Goal: Transaction & Acquisition: Download file/media

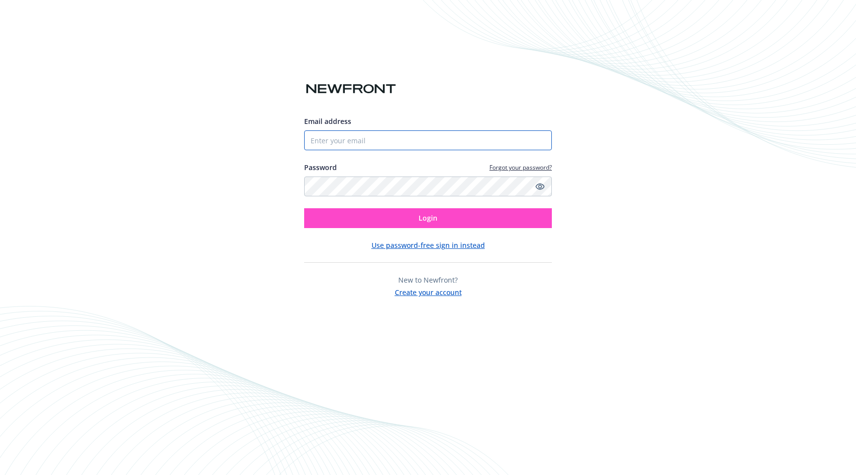
type input "[EMAIL_ADDRESS][DOMAIN_NAME]"
click at [426, 218] on span "Login" at bounding box center [428, 217] width 19 height 9
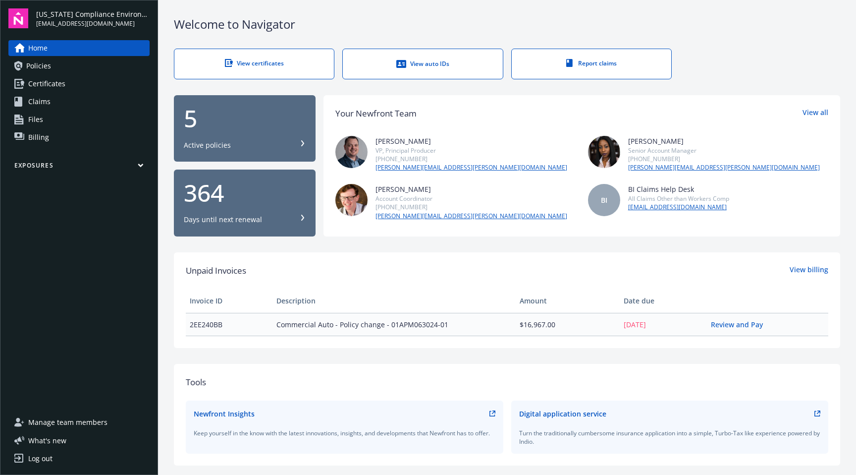
click at [62, 84] on span "Certificates" at bounding box center [46, 84] width 37 height 16
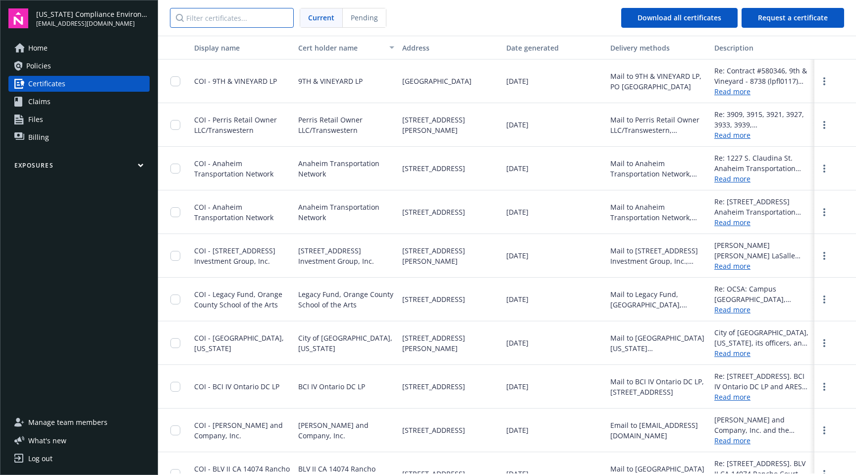
click at [259, 18] on input "Filter certificates..." at bounding box center [232, 18] width 124 height 20
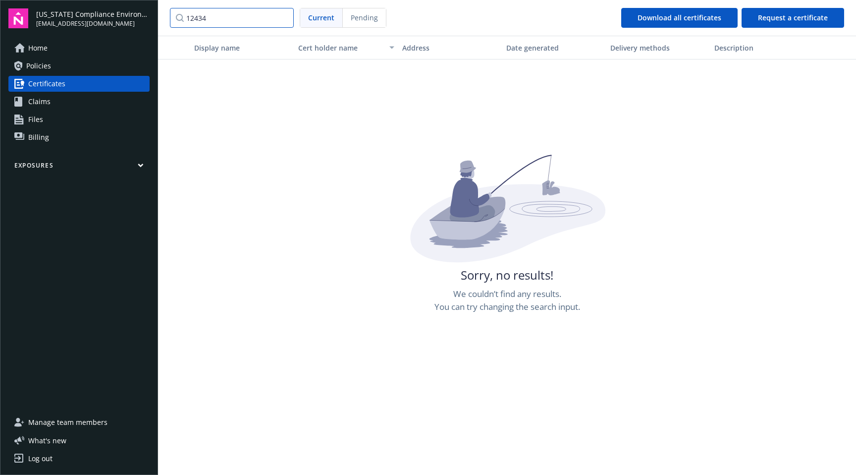
drag, startPoint x: 253, startPoint y: 17, endPoint x: 165, endPoint y: 12, distance: 87.3
click at [165, 12] on nav "12434 Current Pending Download all certificates Request a certificate" at bounding box center [507, 18] width 698 height 36
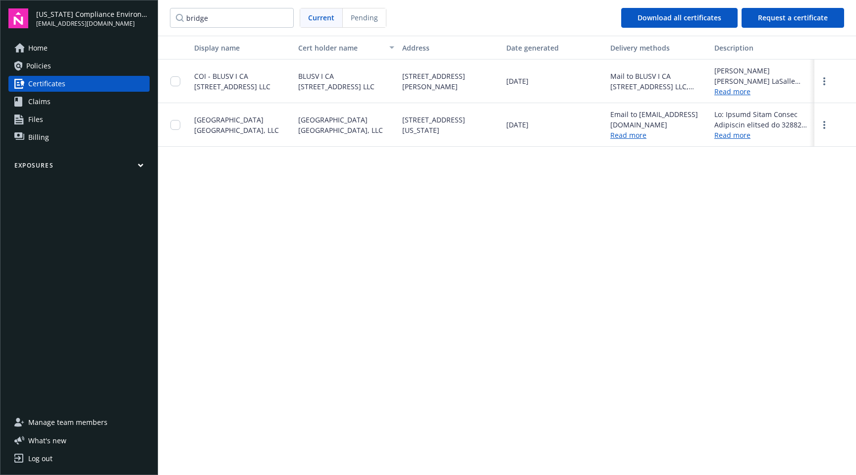
click at [395, 120] on div "Bridge Point Rancho Cucamonga, LLC" at bounding box center [346, 125] width 104 height 44
click at [826, 129] on link "more" at bounding box center [824, 125] width 12 height 12
click at [800, 144] on link "Download" at bounding box center [797, 145] width 65 height 20
drag, startPoint x: 218, startPoint y: 19, endPoint x: 160, endPoint y: 14, distance: 58.2
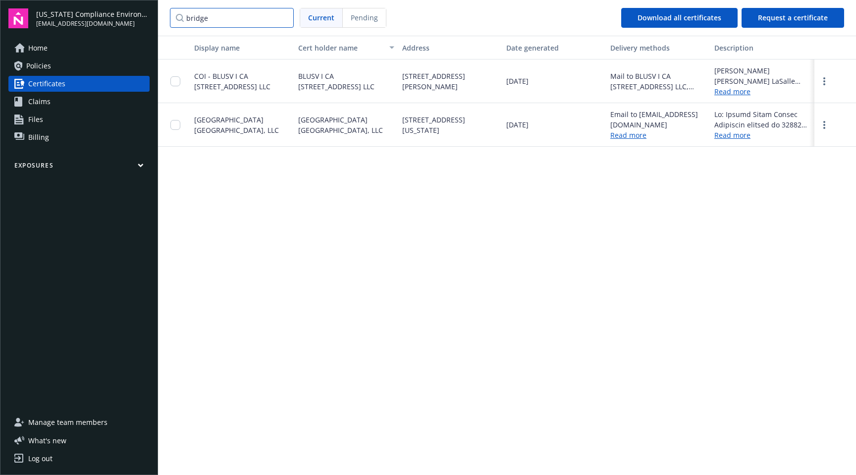
click at [160, 14] on nav "bridge Current Pending Download all certificates Request a certificate" at bounding box center [507, 18] width 698 height 36
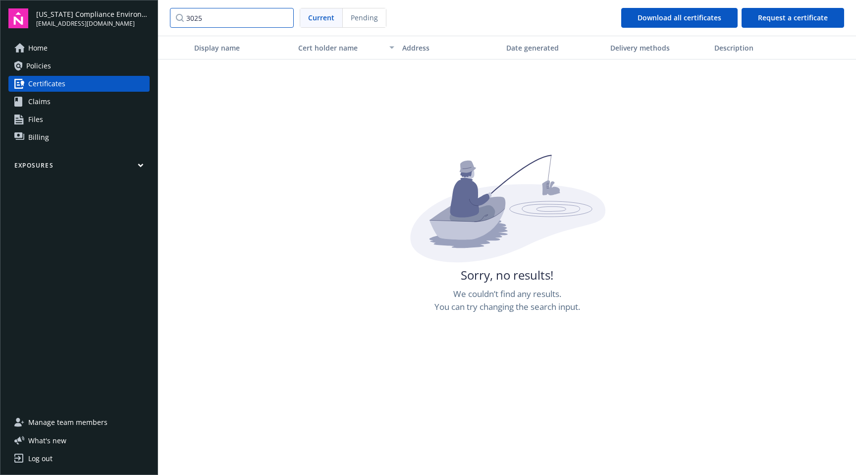
type input "3025"
click at [43, 81] on span "Certificates" at bounding box center [46, 84] width 37 height 16
drag, startPoint x: 219, startPoint y: 23, endPoint x: 164, endPoint y: 14, distance: 55.6
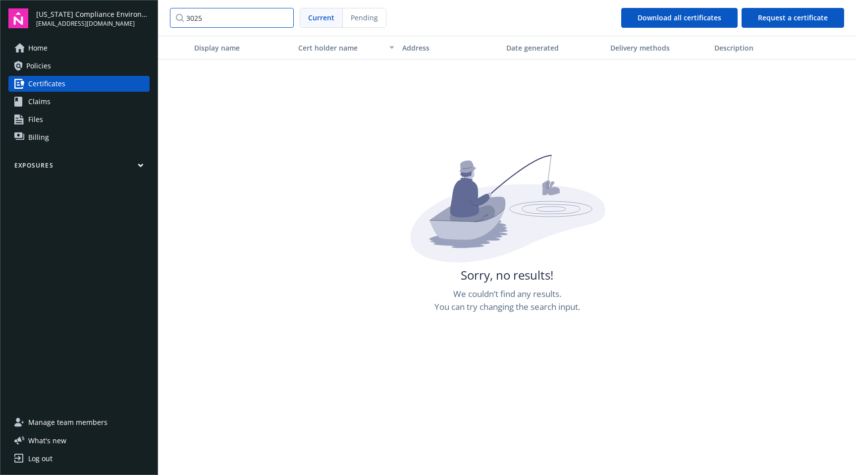
click at [164, 14] on nav "3025 Current Pending Download all certificates Request a certificate" at bounding box center [507, 18] width 698 height 36
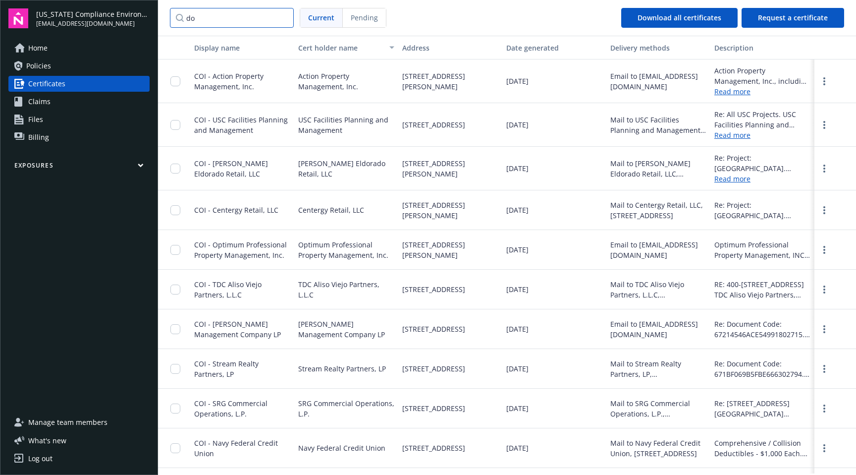
type input "d"
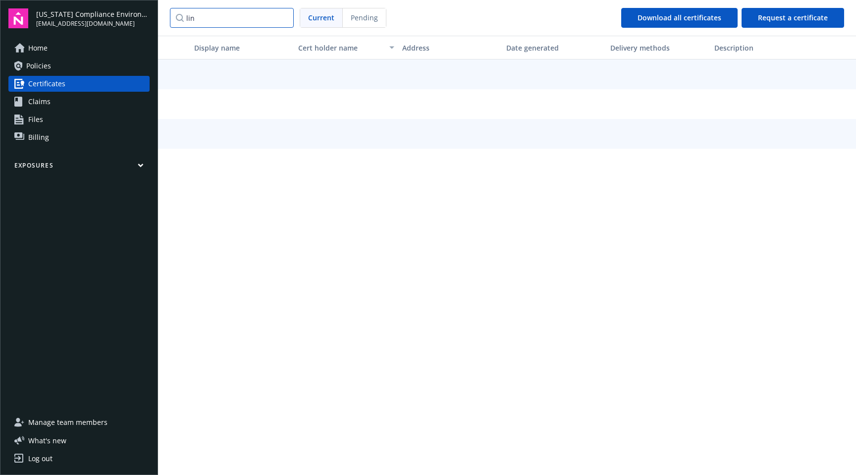
type input "link"
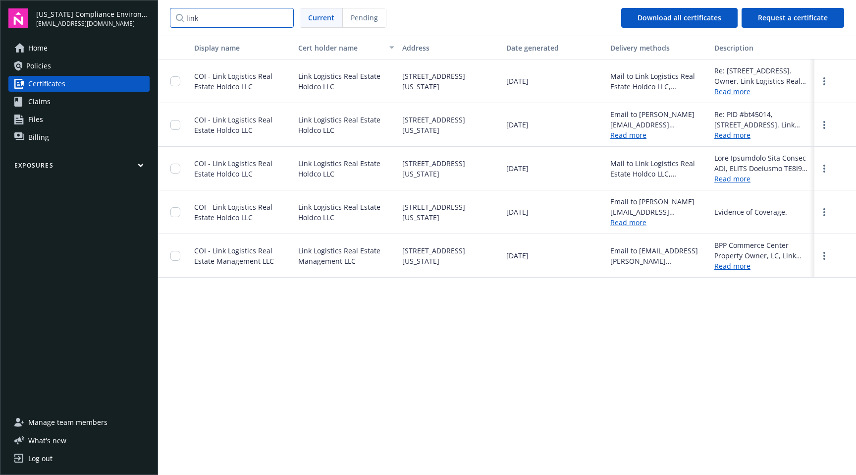
drag, startPoint x: 214, startPoint y: 21, endPoint x: 150, endPoint y: 15, distance: 64.2
click at [150, 15] on div "California Compliance Environmental, LLC lauren@cacompenv.com Home Policies Cer…" at bounding box center [428, 237] width 856 height 475
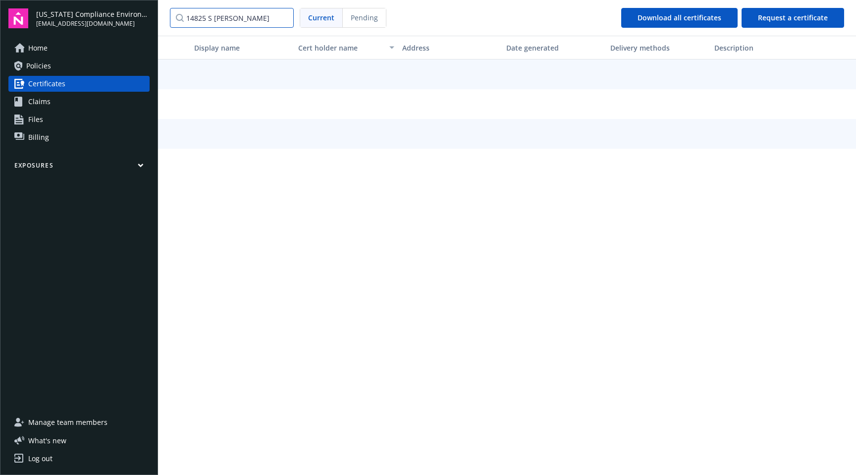
type input "14825 S avalon"
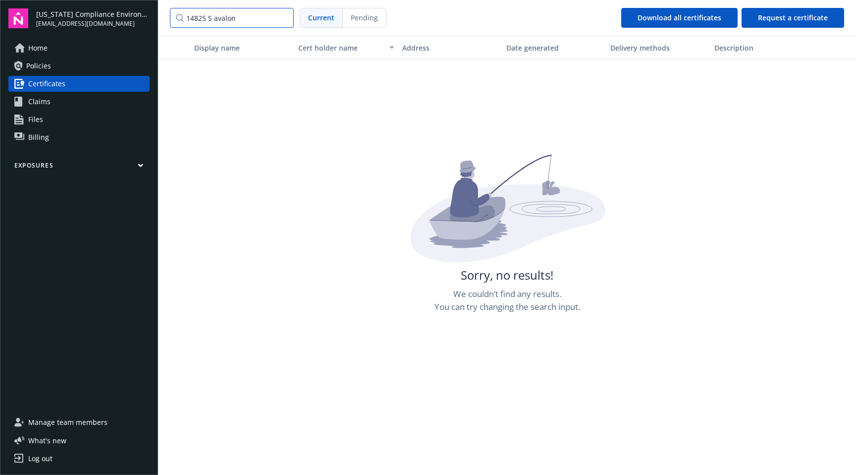
drag, startPoint x: 236, startPoint y: 19, endPoint x: 133, endPoint y: 0, distance: 104.4
click at [133, 0] on div "California Compliance Environmental, LLC lauren@cacompenv.com Home Policies Cer…" at bounding box center [428, 237] width 856 height 475
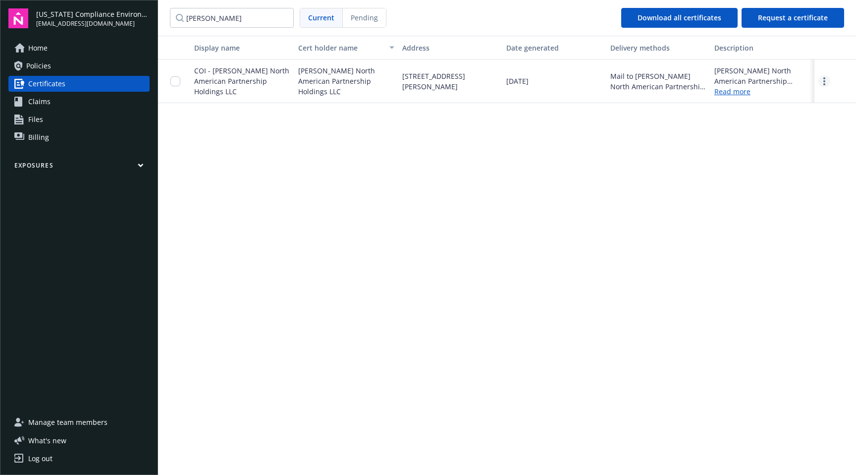
click at [826, 82] on link "more" at bounding box center [824, 81] width 12 height 12
click at [809, 97] on link "Download" at bounding box center [797, 102] width 65 height 20
drag, startPoint x: 238, startPoint y: 18, endPoint x: 140, endPoint y: 9, distance: 98.5
click at [140, 9] on div "California Compliance Environmental, LLC lauren@cacompenv.com Home Policies Cer…" at bounding box center [428, 237] width 856 height 475
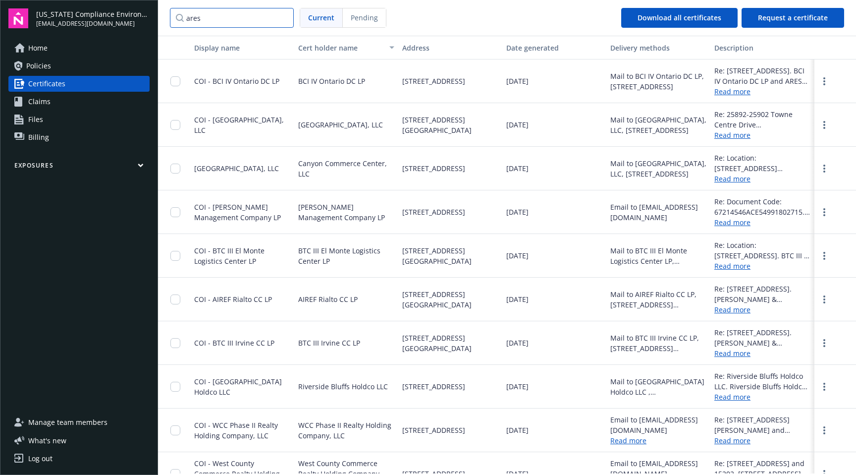
drag, startPoint x: 226, startPoint y: 20, endPoint x: 137, endPoint y: 7, distance: 90.6
click at [137, 7] on div "California Compliance Environmental, LLC lauren@cacompenv.com Home Policies Cer…" at bounding box center [428, 237] width 856 height 475
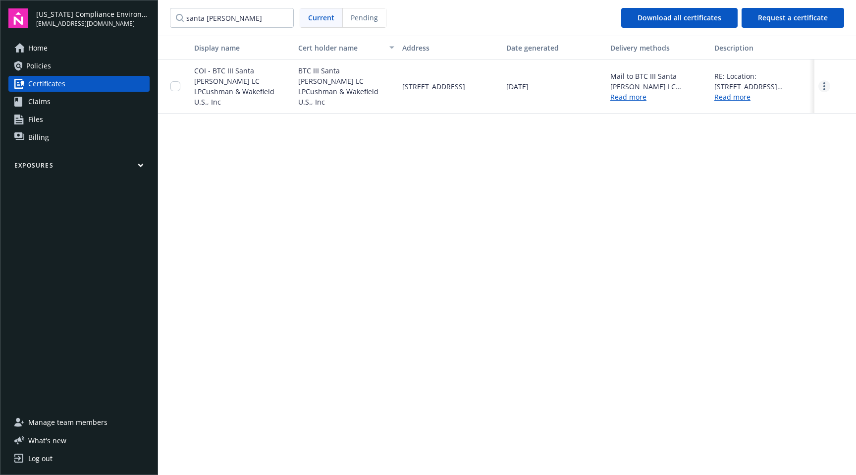
click at [824, 85] on circle "more" at bounding box center [824, 86] width 2 height 2
click at [796, 100] on link "Download" at bounding box center [797, 102] width 65 height 20
drag, startPoint x: 239, startPoint y: 14, endPoint x: 158, endPoint y: 6, distance: 81.6
click at [158, 6] on div "California Compliance Environmental, LLC lauren@cacompenv.com Home Policies Cer…" at bounding box center [428, 237] width 856 height 475
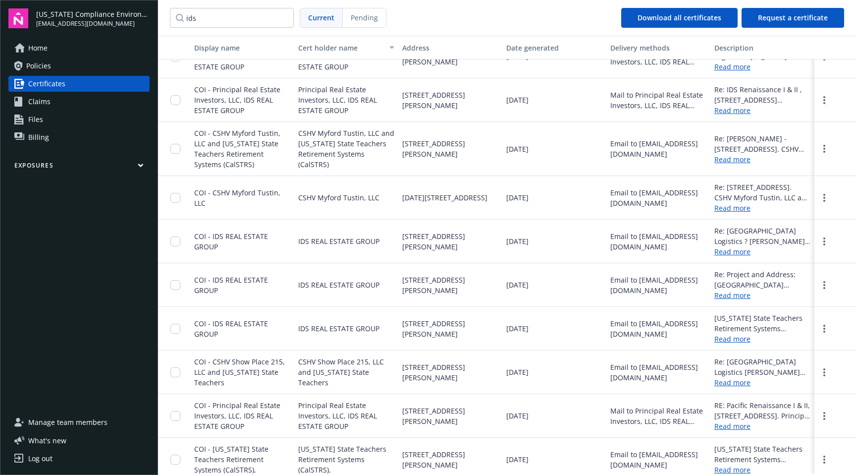
scroll to position [8, 0]
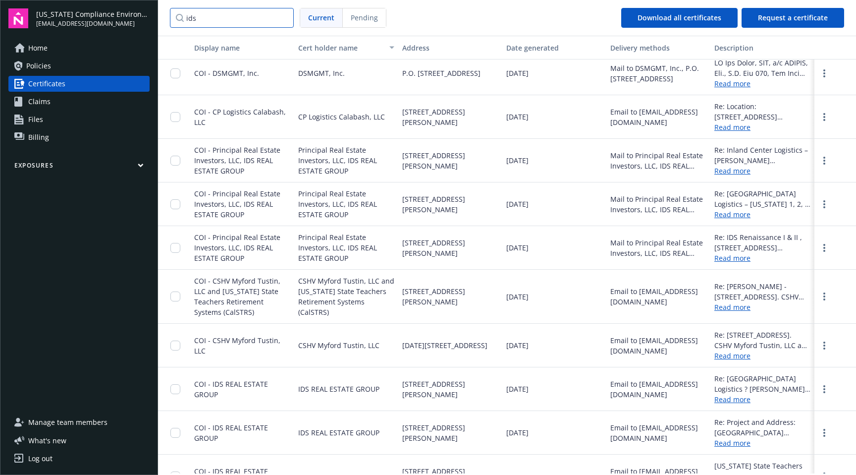
drag, startPoint x: 222, startPoint y: 17, endPoint x: 163, endPoint y: 1, distance: 61.2
click at [163, 1] on nav "ids Current Pending Download all certificates Request a certificate" at bounding box center [507, 18] width 698 height 36
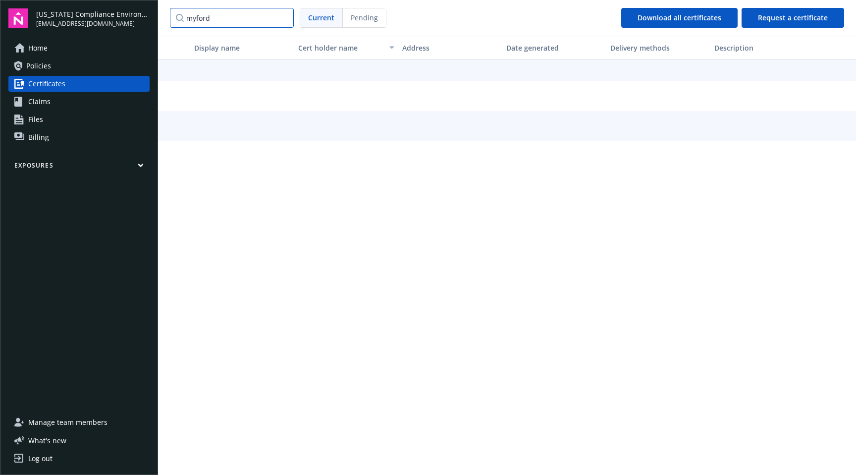
scroll to position [0, 0]
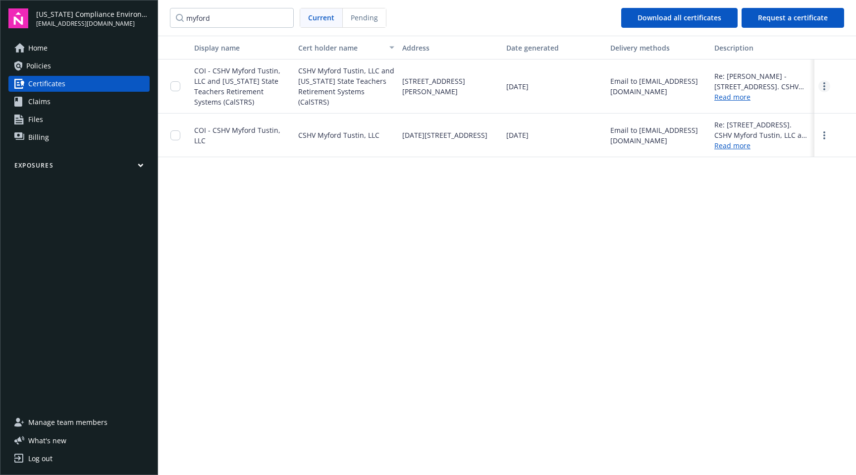
click at [822, 86] on link "more" at bounding box center [824, 86] width 12 height 12
click at [795, 105] on link "Download" at bounding box center [797, 107] width 65 height 20
drag, startPoint x: 232, startPoint y: 21, endPoint x: 166, endPoint y: 9, distance: 66.9
click at [166, 9] on nav "myford Current Pending Download all certificates Request a certificate" at bounding box center [507, 18] width 698 height 36
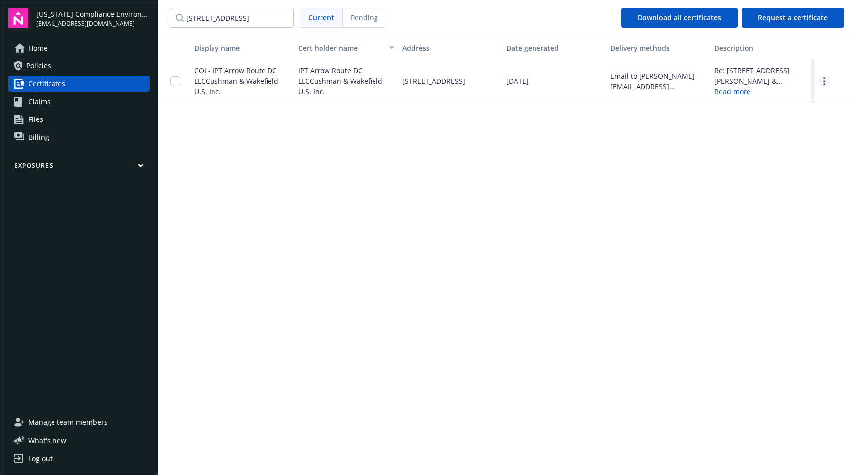
click at [824, 81] on circle "more" at bounding box center [824, 81] width 2 height 2
click at [803, 99] on link "Download" at bounding box center [797, 102] width 65 height 20
drag, startPoint x: 264, startPoint y: 17, endPoint x: 202, endPoint y: 9, distance: 62.5
click at [202, 9] on input "12400 arrow route" at bounding box center [232, 18] width 124 height 20
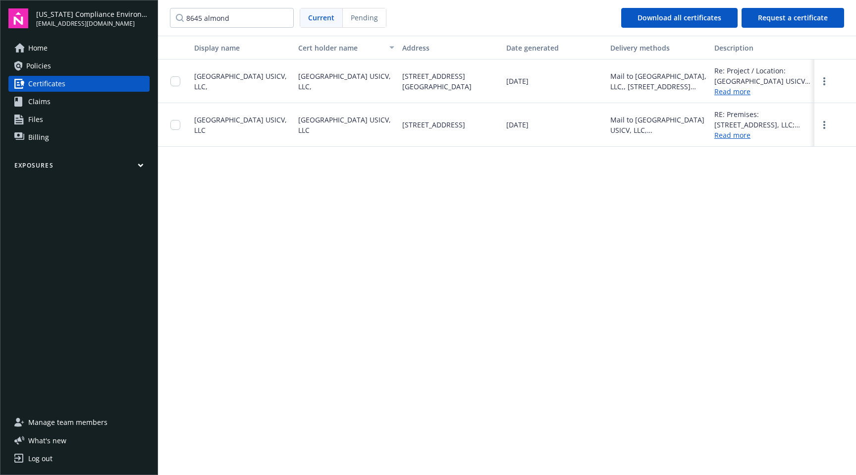
click at [739, 90] on link "Read more" at bounding box center [762, 91] width 96 height 10
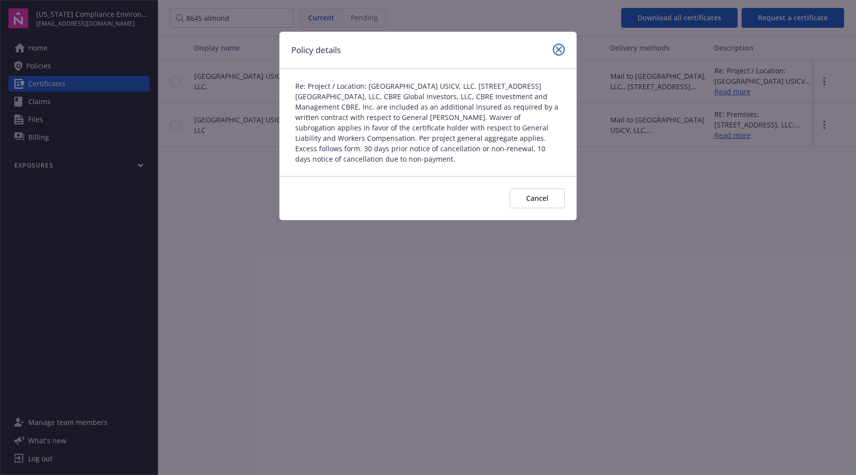
click at [559, 48] on icon "close" at bounding box center [559, 50] width 6 height 6
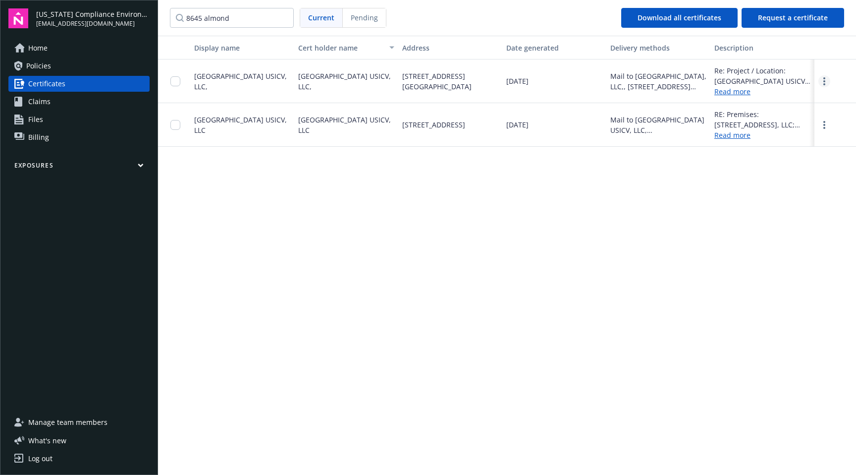
click at [821, 83] on link "more" at bounding box center [824, 81] width 12 height 12
click at [801, 100] on link "Download" at bounding box center [797, 102] width 65 height 20
drag, startPoint x: 238, startPoint y: 17, endPoint x: 151, endPoint y: 13, distance: 87.3
click at [151, 13] on div "California Compliance Environmental, LLC lauren@cacompenv.com Home Policies Cer…" at bounding box center [428, 237] width 856 height 475
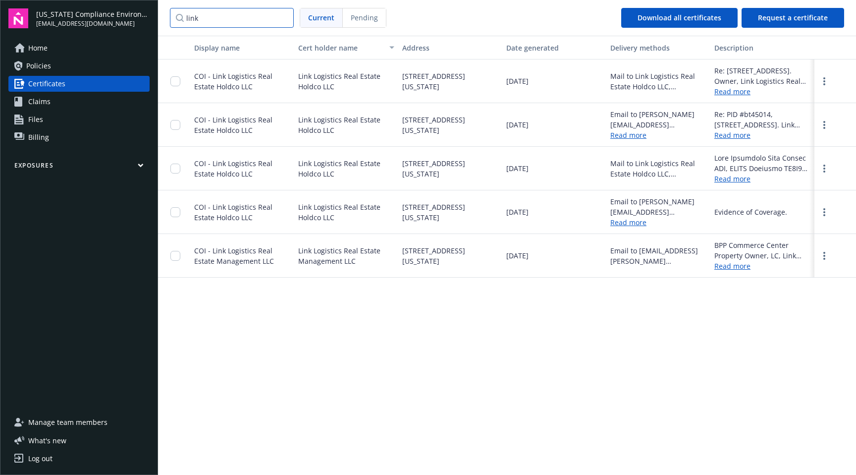
type input "link"
click at [742, 268] on link "Read more" at bounding box center [762, 266] width 96 height 10
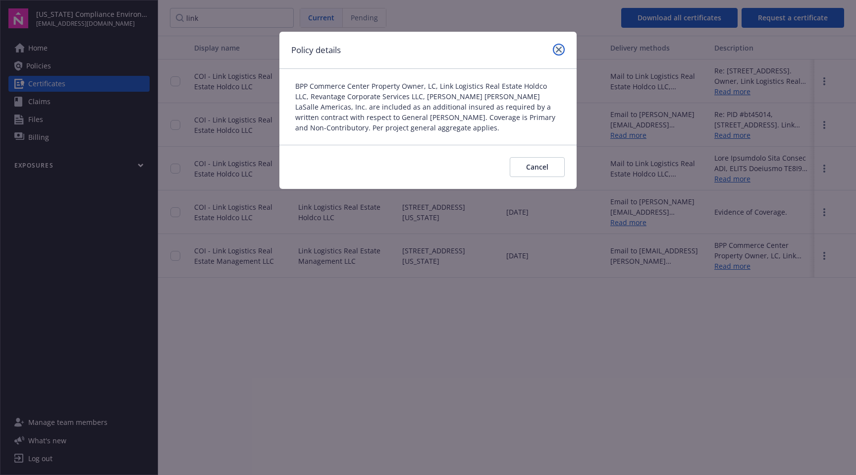
click at [561, 51] on icon "close" at bounding box center [559, 50] width 6 height 6
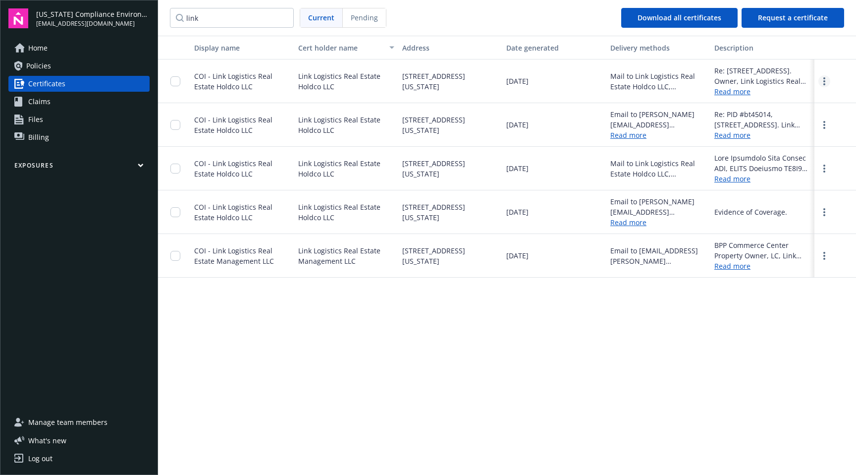
click at [821, 83] on link "more" at bounding box center [824, 81] width 12 height 12
click at [716, 87] on link "Read more" at bounding box center [762, 91] width 96 height 10
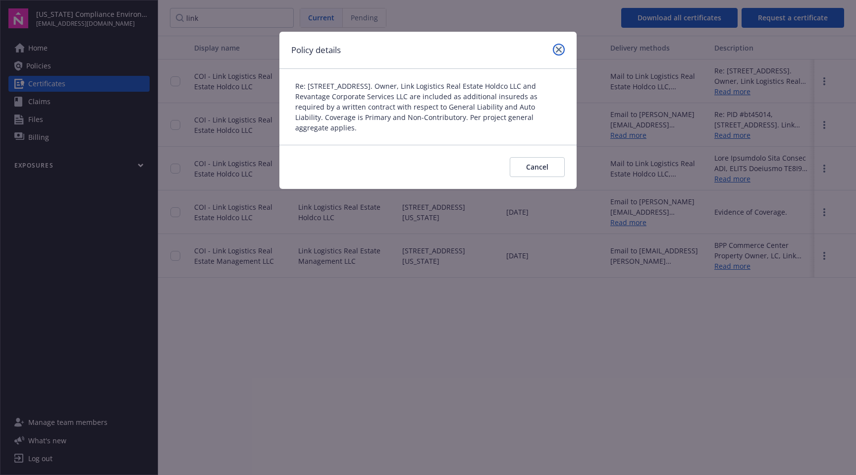
click at [559, 50] on icon "close" at bounding box center [559, 50] width 6 height 6
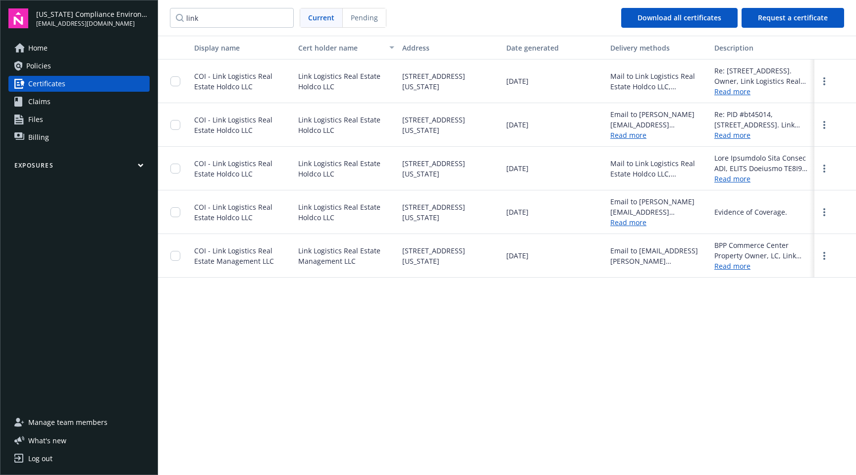
click at [738, 135] on link "Read more" at bounding box center [762, 135] width 96 height 10
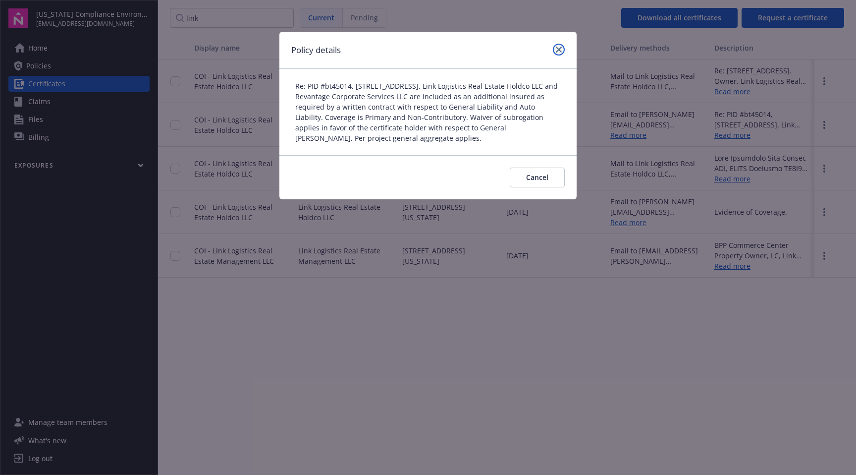
click at [556, 52] on icon "close" at bounding box center [559, 50] width 6 height 6
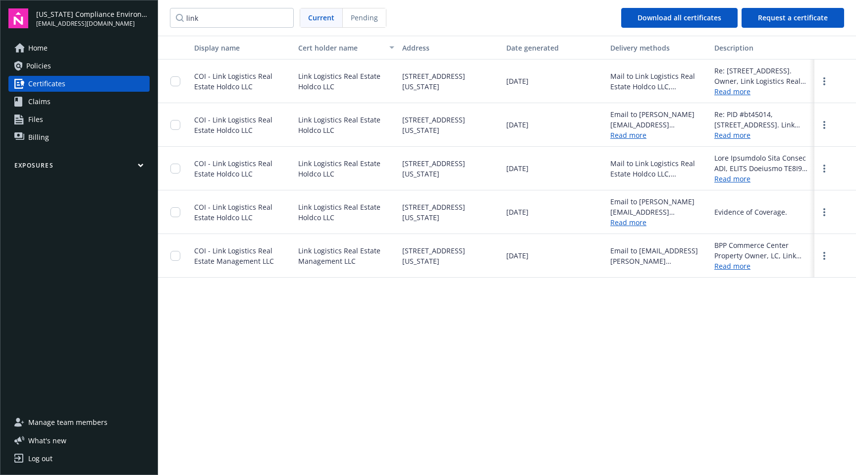
click at [734, 180] on link "Read more" at bounding box center [762, 178] width 96 height 10
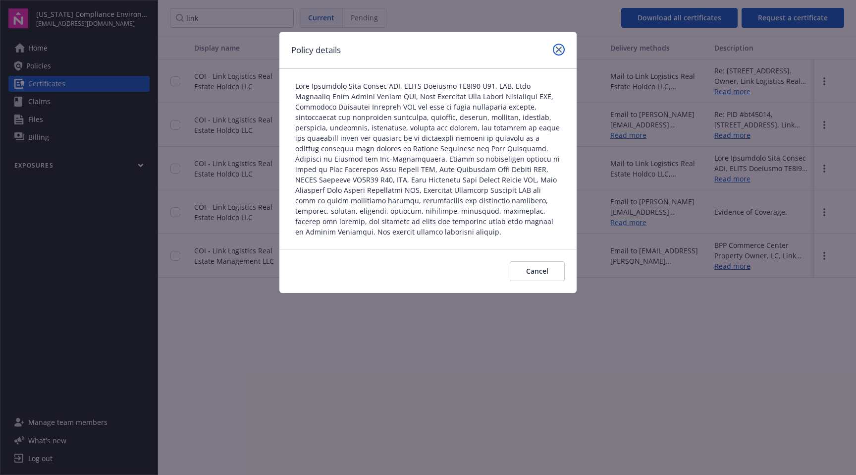
click at [557, 54] on link "close" at bounding box center [559, 50] width 12 height 12
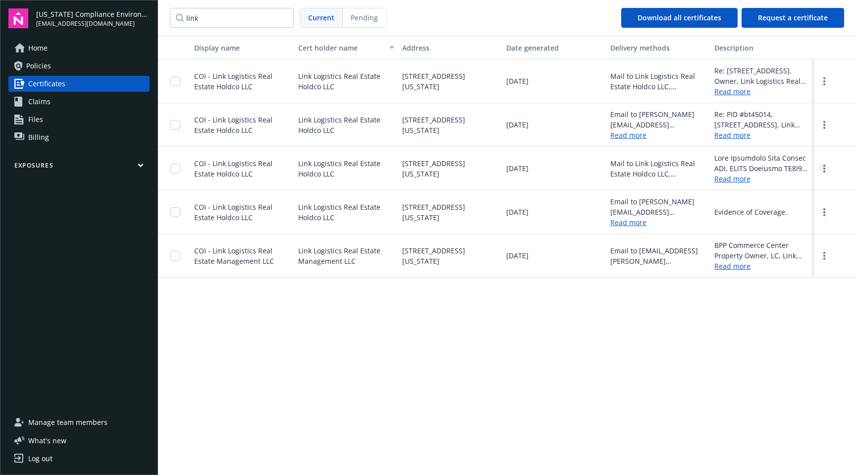
click at [823, 170] on icon "more" at bounding box center [824, 168] width 2 height 8
click at [796, 187] on link "Download" at bounding box center [797, 189] width 65 height 20
click at [632, 221] on link "Read more" at bounding box center [628, 222] width 36 height 9
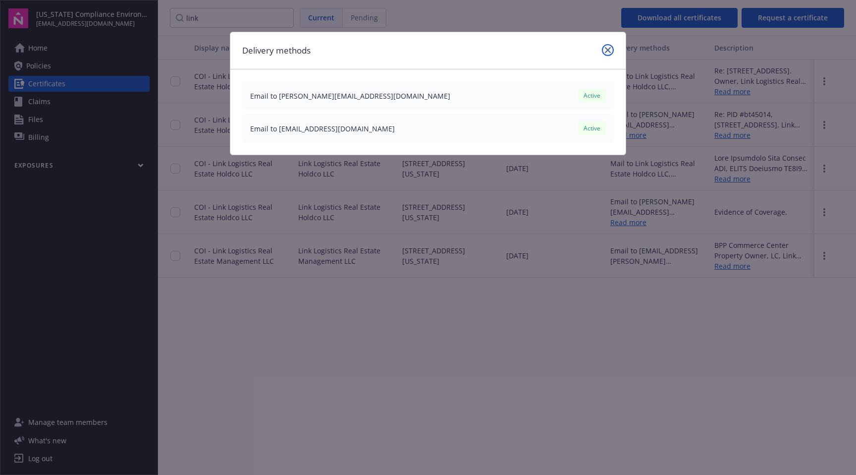
click at [605, 49] on icon "close" at bounding box center [608, 50] width 6 height 6
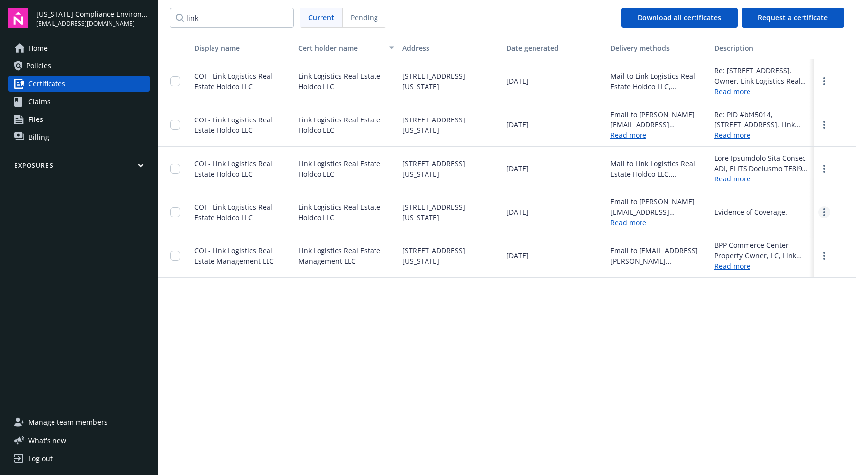
click at [820, 210] on link "more" at bounding box center [824, 212] width 12 height 12
click at [801, 228] on link "Download" at bounding box center [797, 232] width 65 height 20
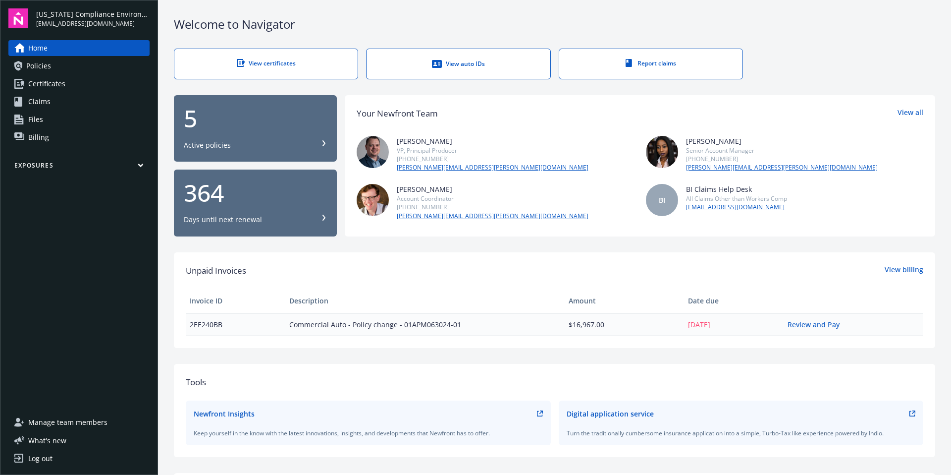
click at [41, 83] on span "Certificates" at bounding box center [46, 84] width 37 height 16
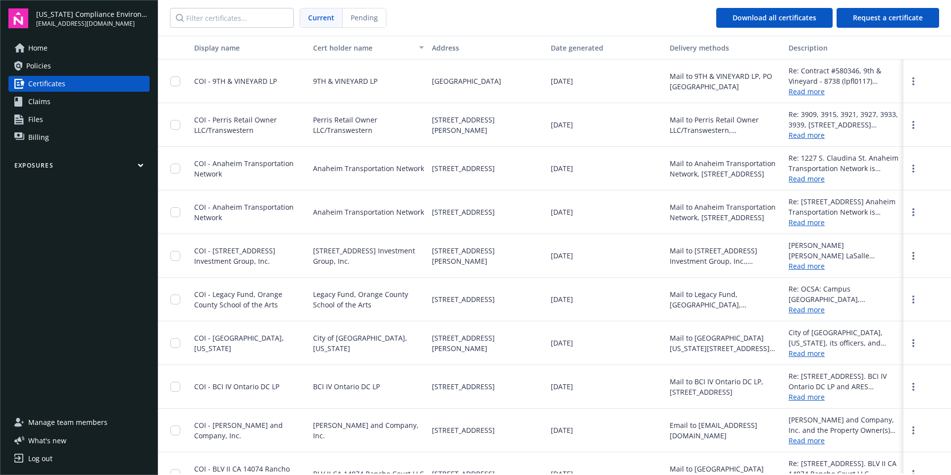
click at [48, 49] on link "Home" at bounding box center [78, 48] width 141 height 16
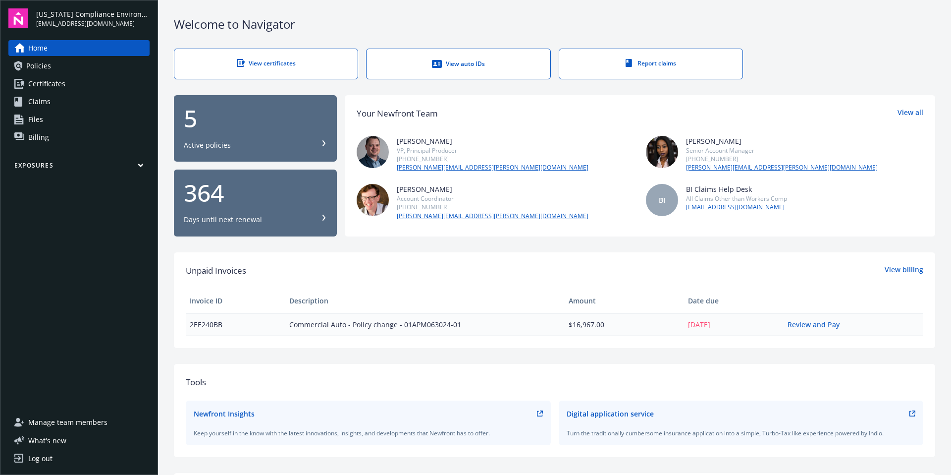
click at [49, 81] on span "Certificates" at bounding box center [46, 84] width 37 height 16
